Goal: Information Seeking & Learning: Learn about a topic

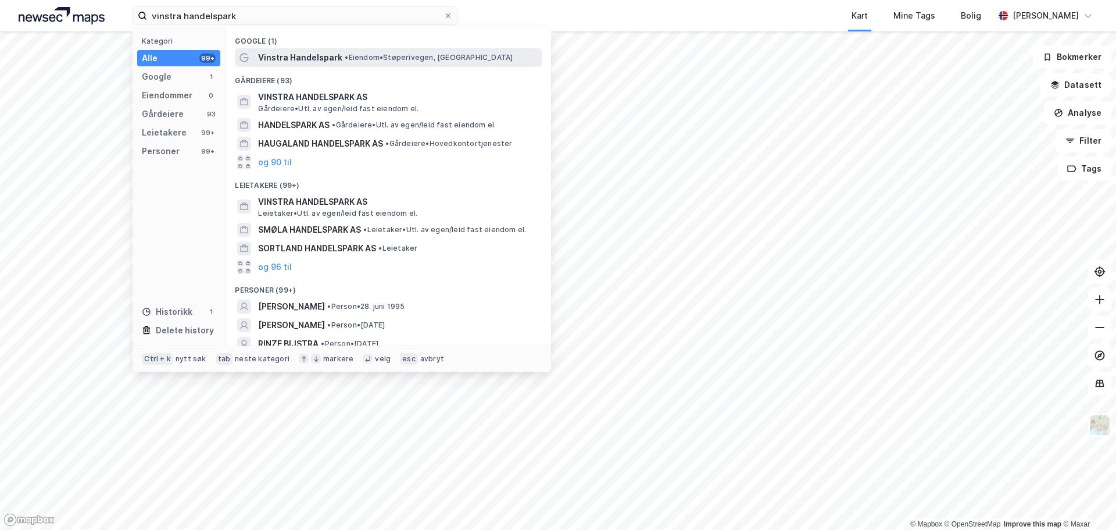
type input "vinstra handelspark"
click at [305, 61] on span "Vinstra Handelspark" at bounding box center [300, 58] width 84 height 14
